Goal: Browse casually

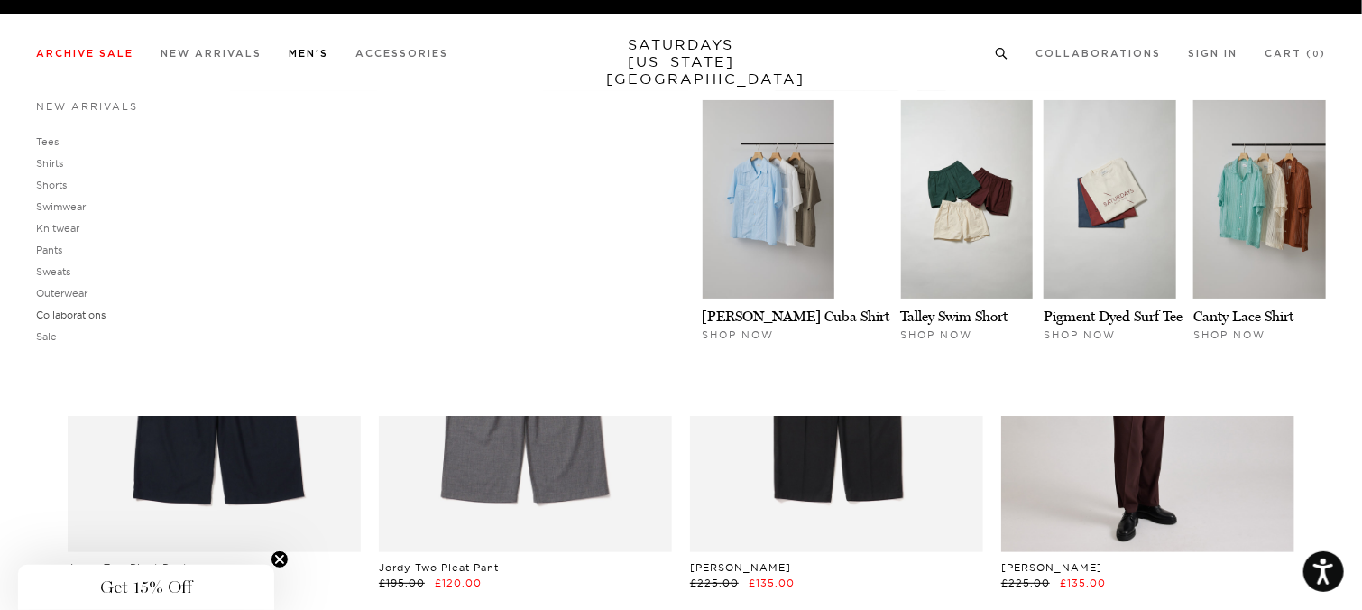
click at [86, 313] on link "Collaborations" at bounding box center [70, 314] width 69 height 13
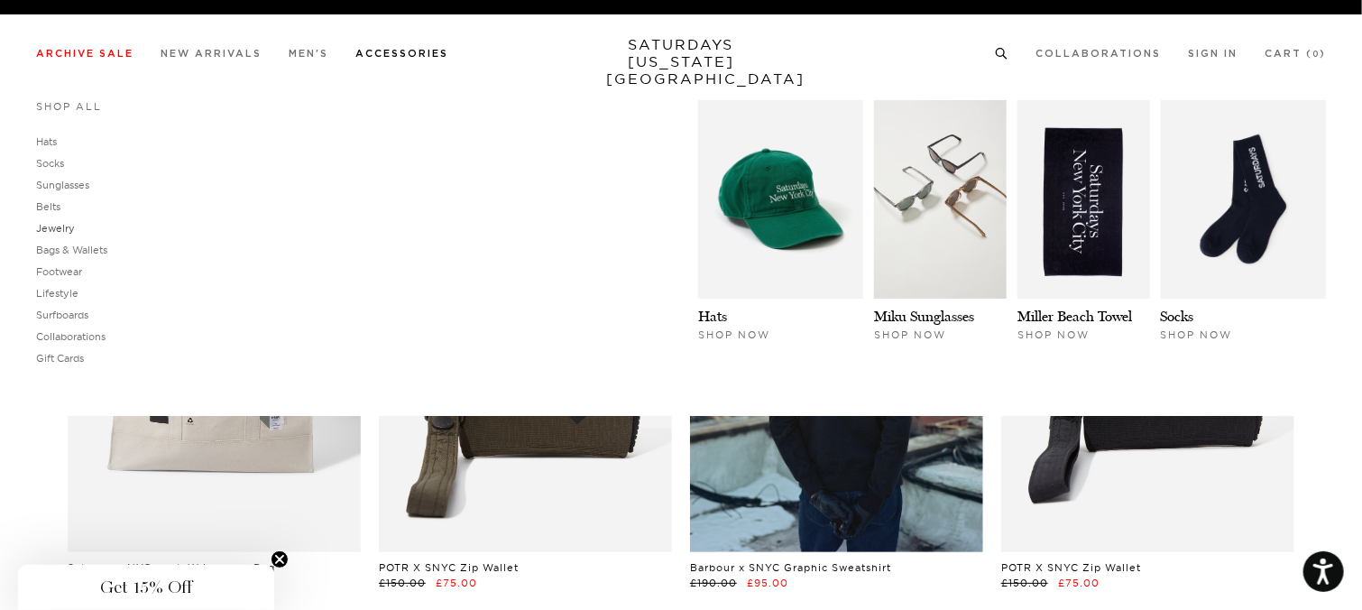
click at [55, 225] on link "Jewelry" at bounding box center [55, 228] width 39 height 13
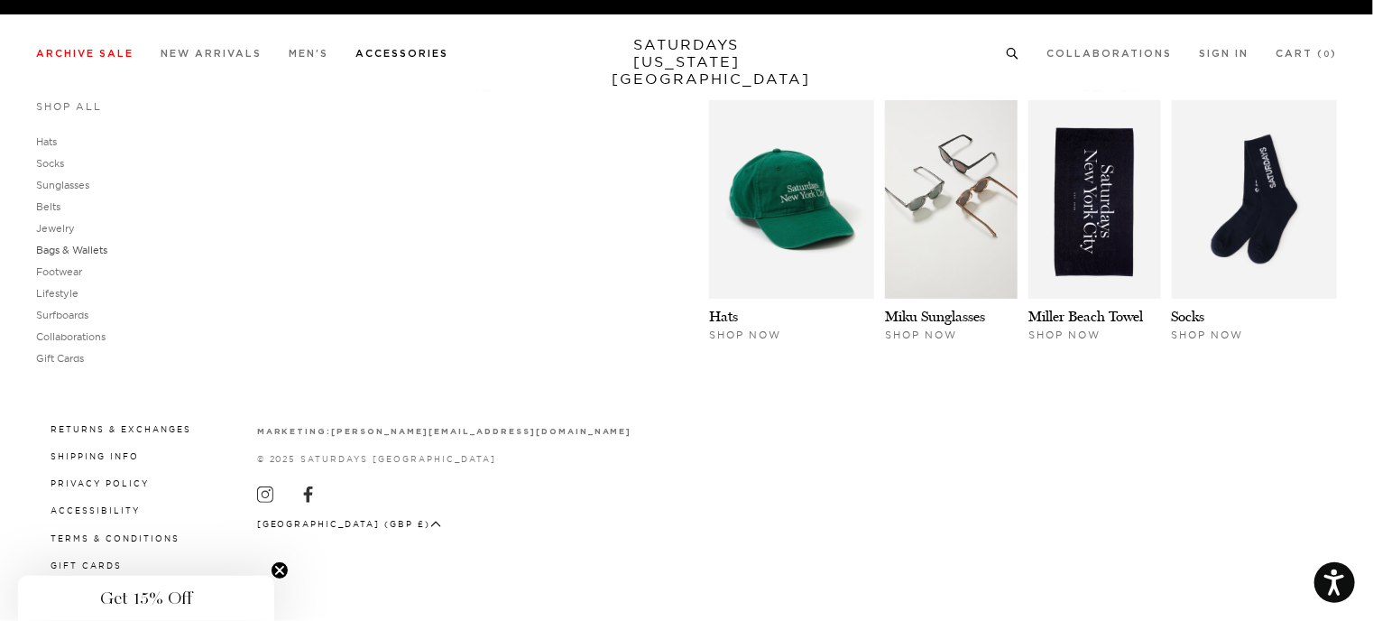
click at [78, 250] on link "Bags & Wallets" at bounding box center [71, 250] width 71 height 13
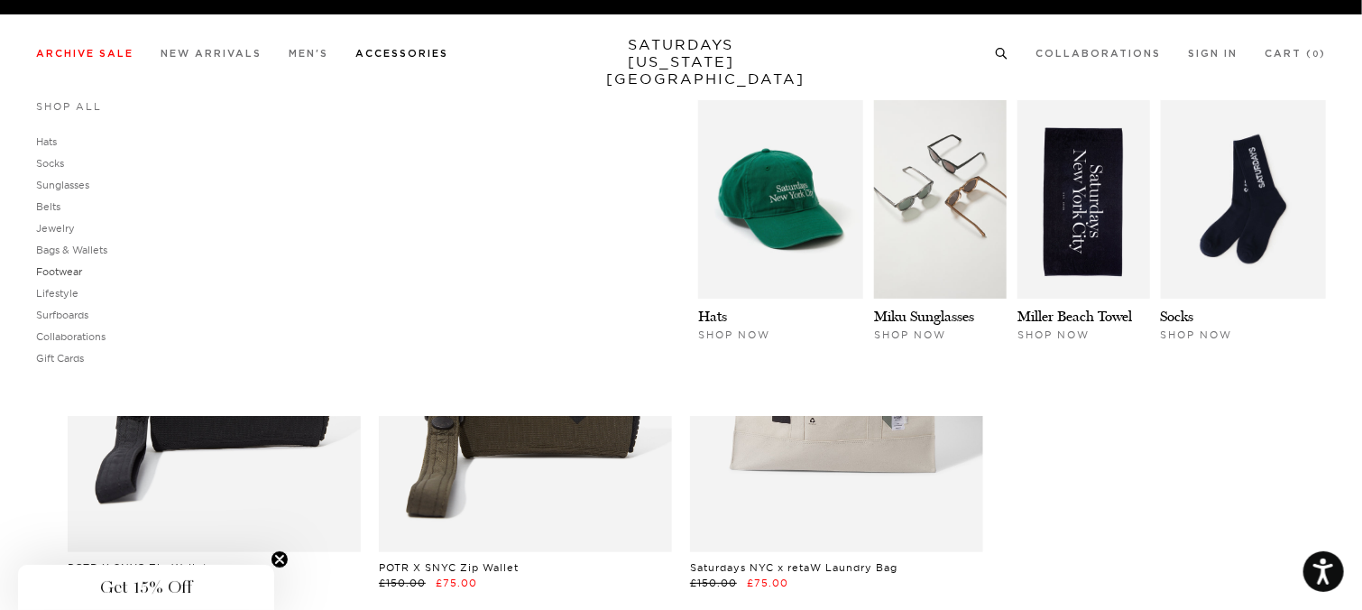
click at [47, 266] on link "Footwear" at bounding box center [59, 271] width 46 height 13
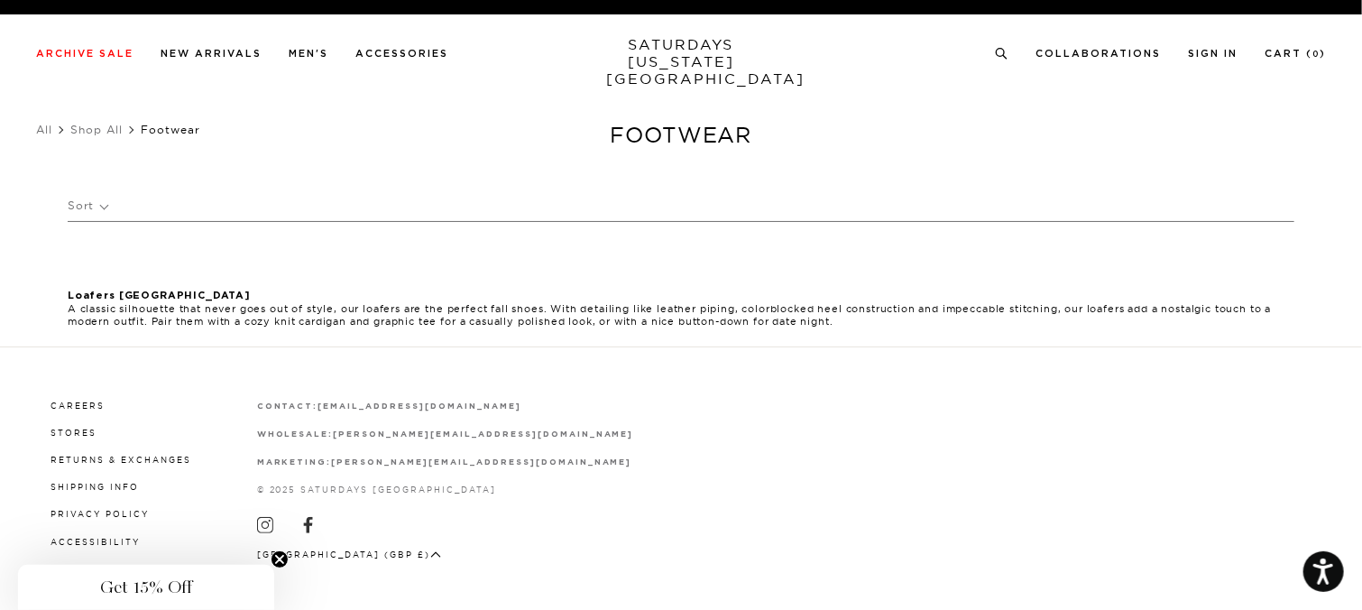
click at [102, 290] on strong "Loafers [GEOGRAPHIC_DATA]" at bounding box center [159, 295] width 183 height 10
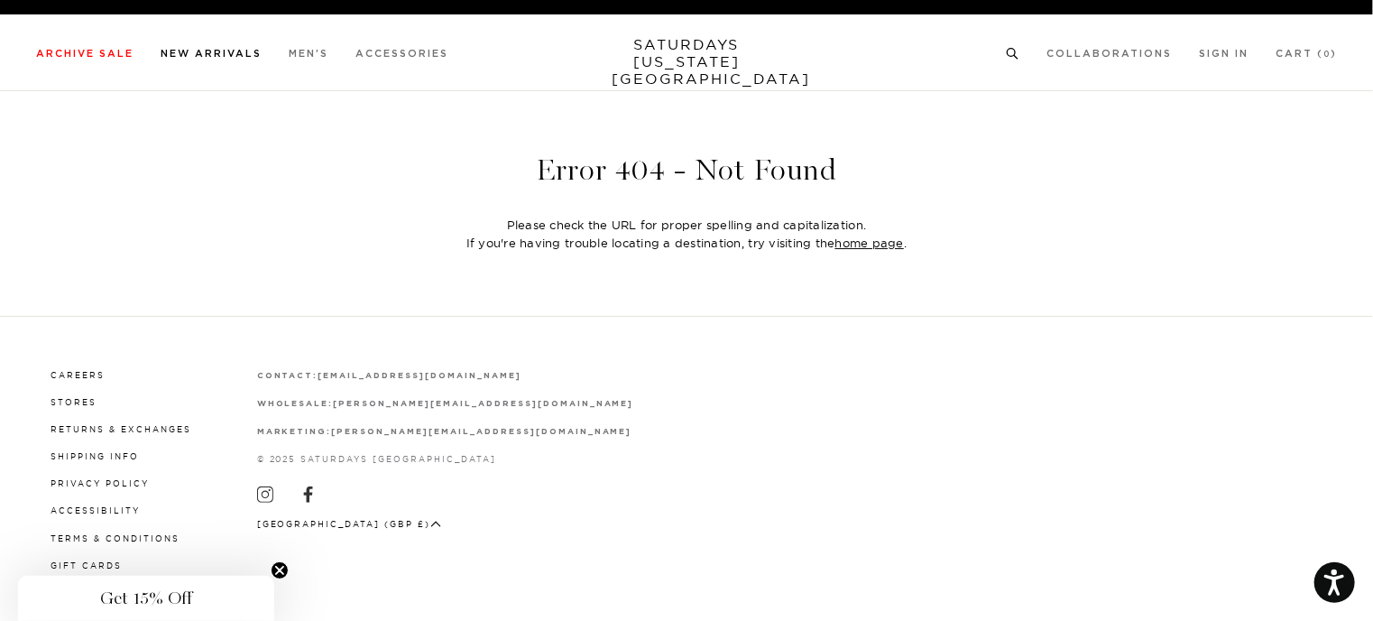
click at [242, 50] on link "New Arrivals" at bounding box center [211, 54] width 101 height 10
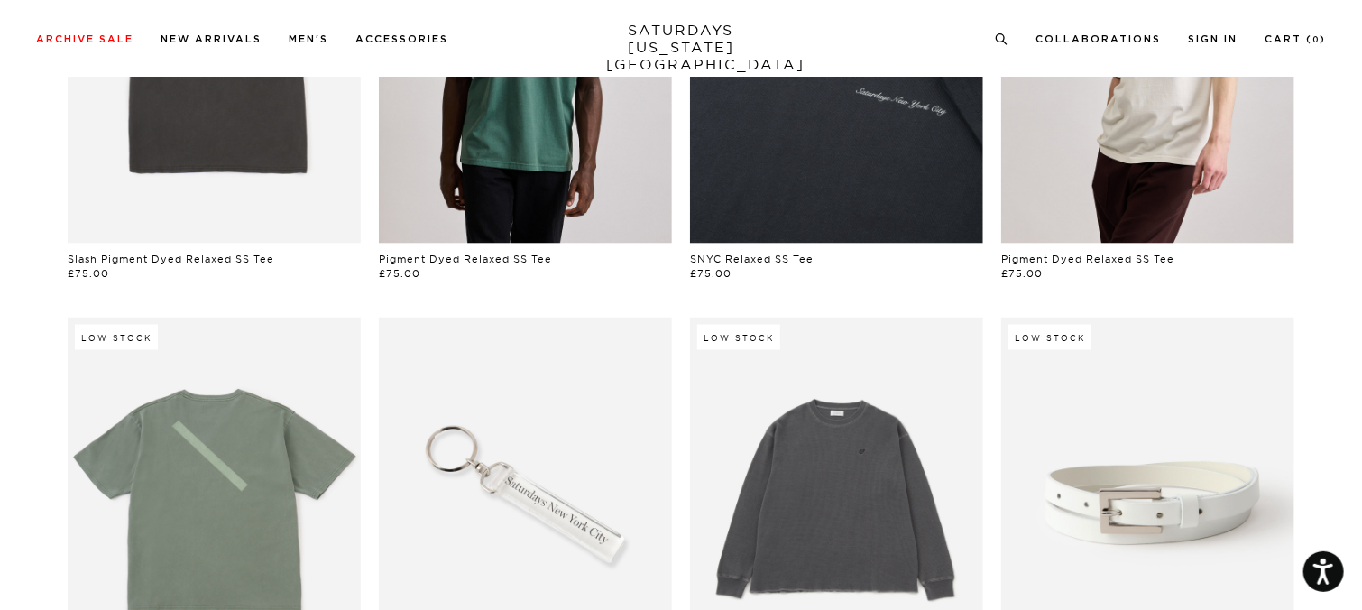
scroll to position [1727, 11]
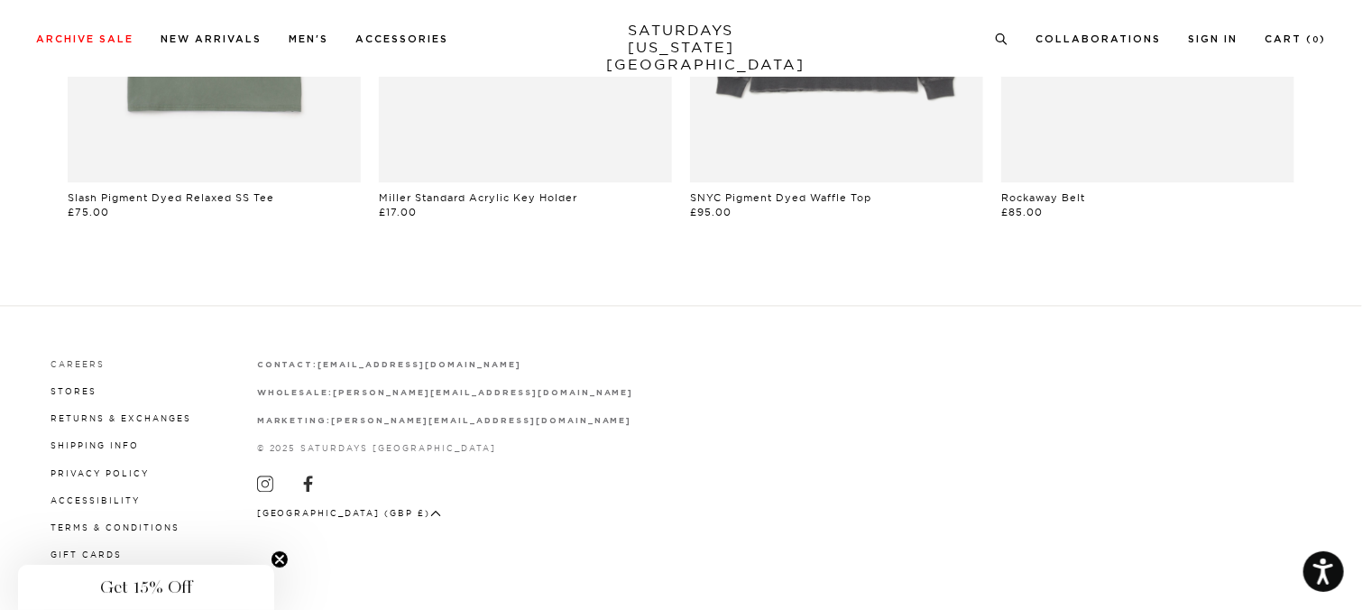
click at [63, 363] on link "Careers" at bounding box center [78, 364] width 54 height 10
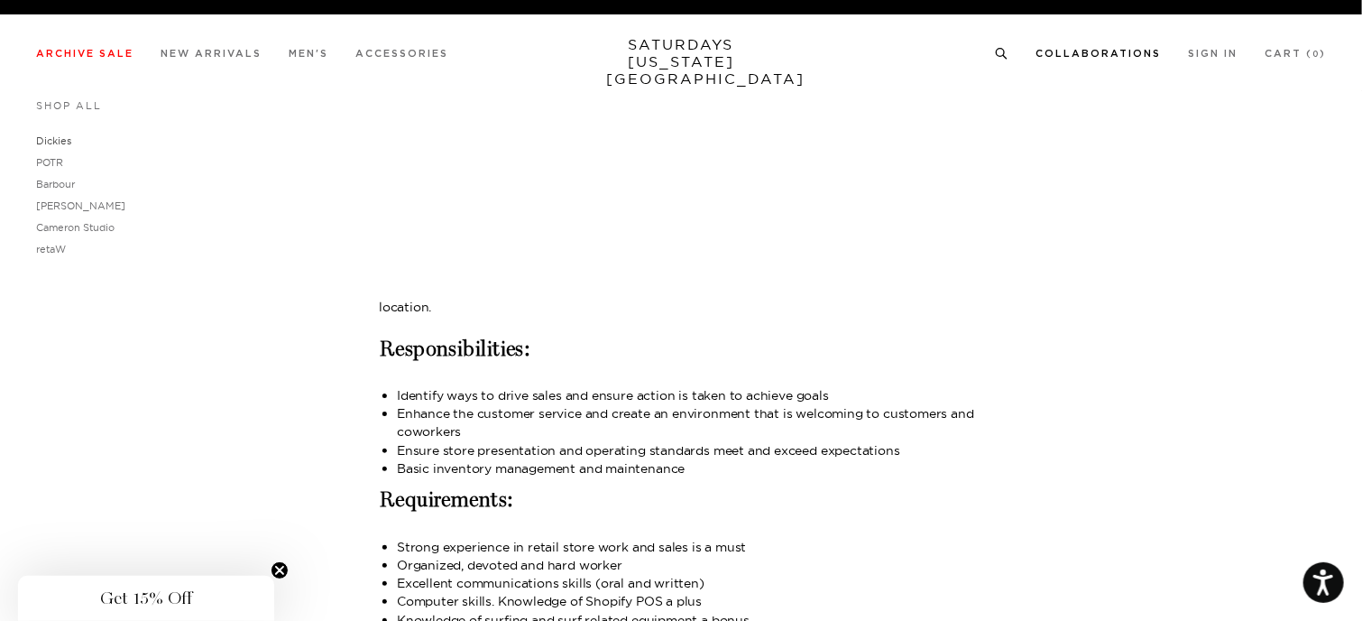
click at [47, 138] on link "Dickies" at bounding box center [53, 140] width 35 height 13
